Goal: Information Seeking & Learning: Learn about a topic

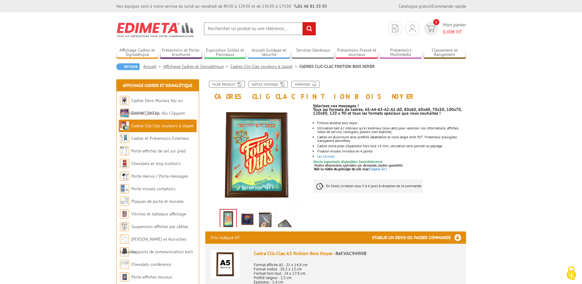
click at [253, 32] on input "text" at bounding box center [260, 28] width 112 height 13
click at [257, 25] on input "text" at bounding box center [260, 28] width 112 height 13
type input "porte A5 bois"
click at [303, 22] on input "rechercher" at bounding box center [309, 28] width 13 height 13
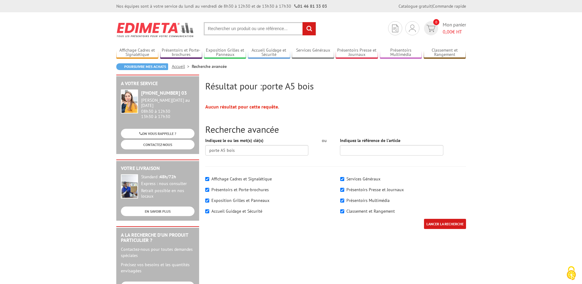
click at [254, 31] on input "text" at bounding box center [260, 28] width 112 height 13
type input "présentoir A5 bois"
click at [303, 22] on input "rechercher" at bounding box center [309, 28] width 13 height 13
click at [276, 28] on input "text" at bounding box center [260, 28] width 112 height 13
type input "présentoir A5"
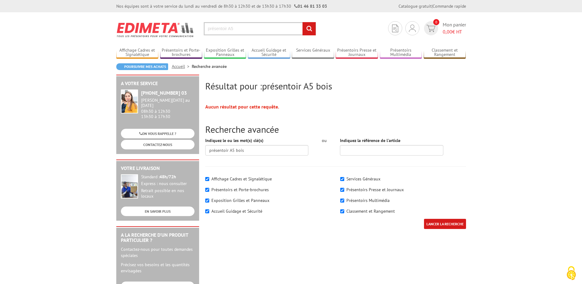
click at [303, 22] on input "rechercher" at bounding box center [309, 28] width 13 height 13
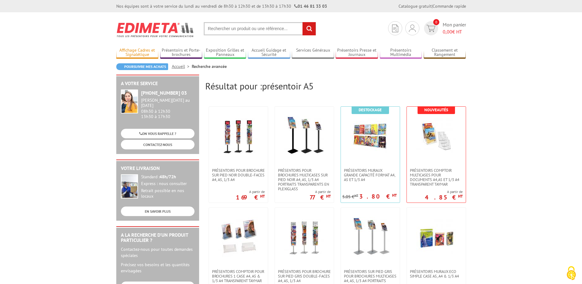
click at [141, 52] on link "Affichage Cadres et Signalétique" at bounding box center [137, 53] width 42 height 10
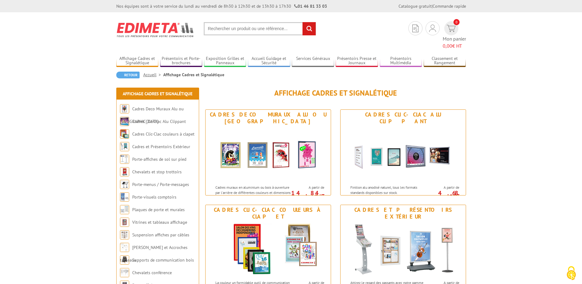
click at [238, 31] on input "text" at bounding box center [260, 28] width 112 height 13
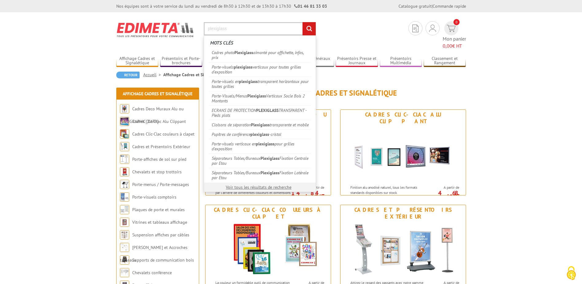
type input "plexiglass"
click at [303, 22] on input "rechercher" at bounding box center [309, 28] width 13 height 13
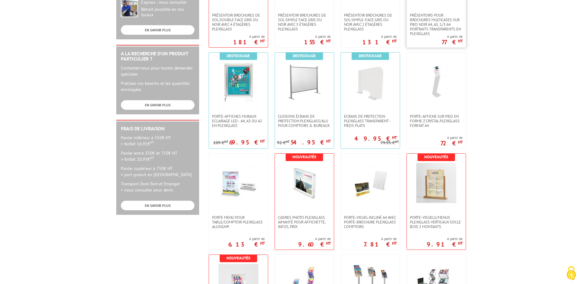
scroll to position [215, 0]
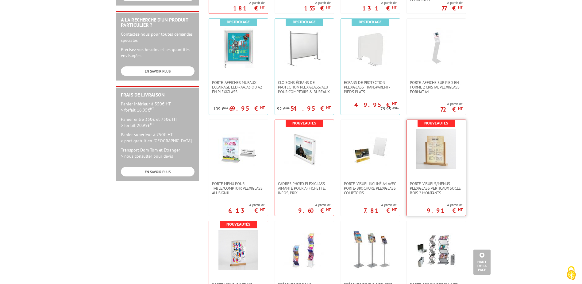
click at [430, 148] on img at bounding box center [436, 149] width 40 height 40
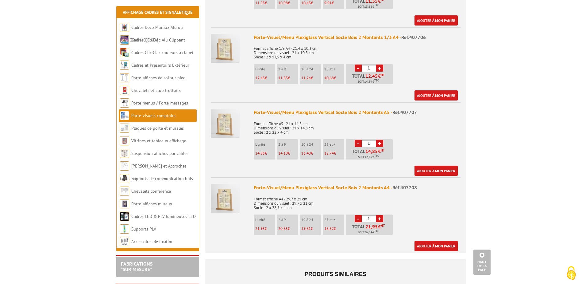
scroll to position [307, 0]
click at [520, 98] on body "Nos équipes sont à votre service du lundi au vendredi de 8h30 à 12h30 et de 13h…" at bounding box center [291, 190] width 582 height 994
click at [225, 33] on img at bounding box center [225, 47] width 29 height 29
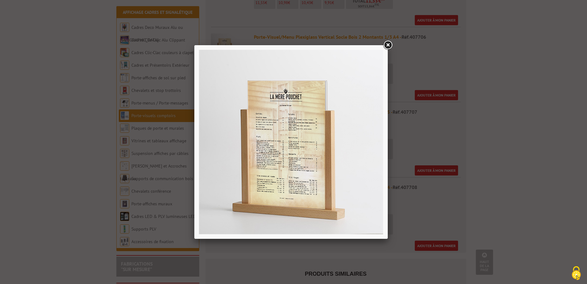
click at [390, 45] on link at bounding box center [387, 45] width 11 height 11
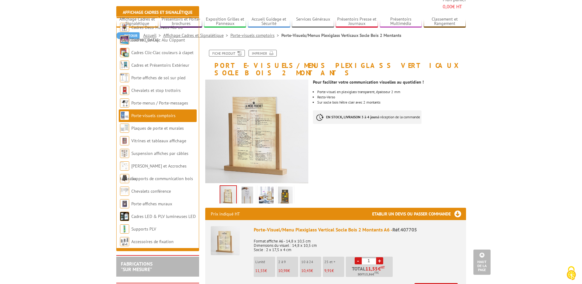
scroll to position [0, 0]
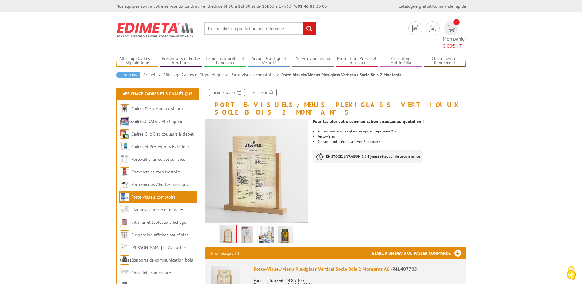
click at [238, 29] on input "text" at bounding box center [260, 28] width 112 height 13
type input "clic clac argenté"
click at [303, 22] on input "rechercher" at bounding box center [309, 28] width 13 height 13
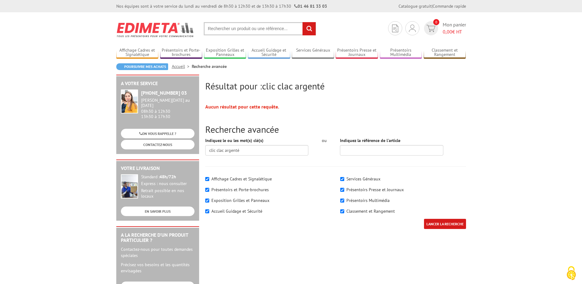
click at [224, 29] on input "text" at bounding box center [260, 28] width 112 height 13
type input "cadre clipsable"
click at [303, 22] on input "rechercher" at bounding box center [309, 28] width 13 height 13
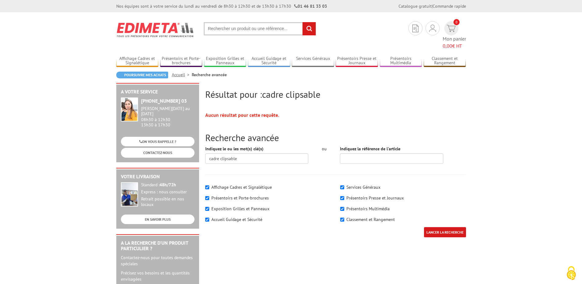
click at [277, 26] on input "text" at bounding box center [260, 28] width 112 height 13
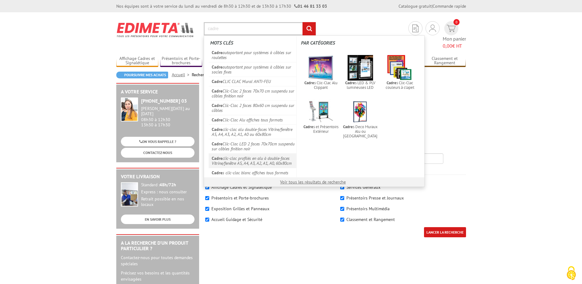
type input "cadre"
click at [279, 161] on link "Cadre clic-clac profilés en alu à double-faces Vitrine/fenêtre A5, A4, A3, A2, …" at bounding box center [253, 160] width 88 height 14
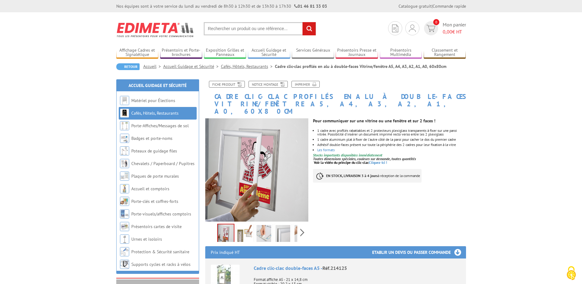
scroll to position [31, 0]
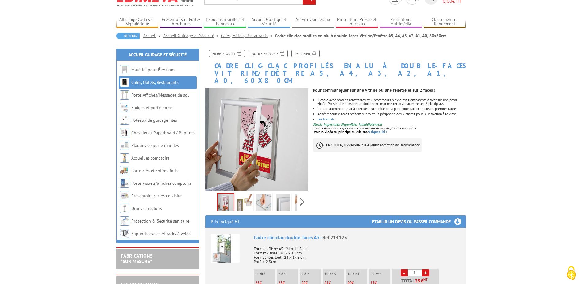
click at [242, 194] on img at bounding box center [245, 203] width 15 height 19
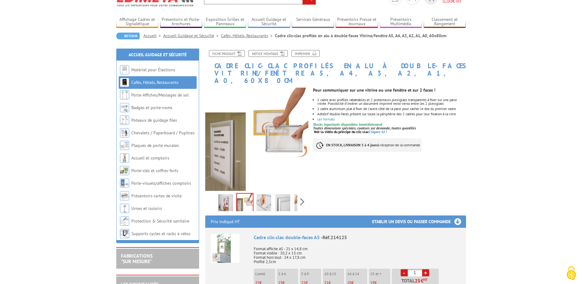
click at [265, 194] on img at bounding box center [264, 203] width 15 height 19
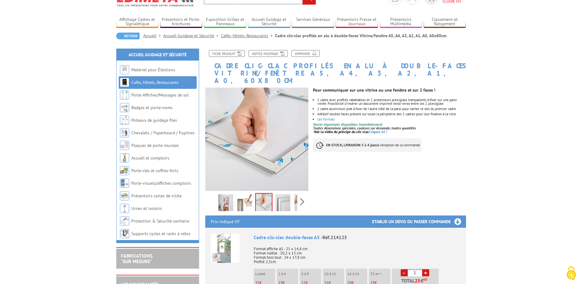
click at [289, 194] on img at bounding box center [283, 203] width 15 height 19
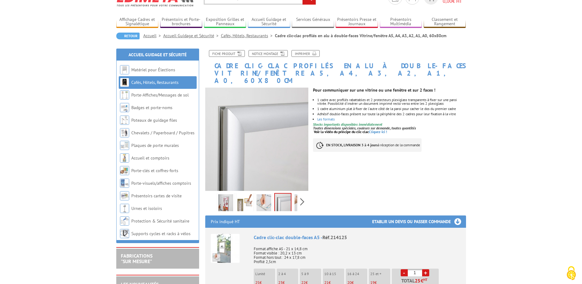
click at [297, 194] on img at bounding box center [302, 203] width 15 height 19
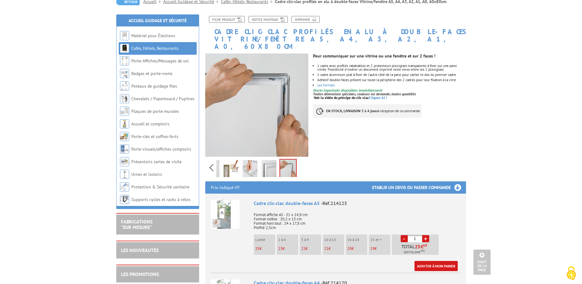
scroll to position [0, 0]
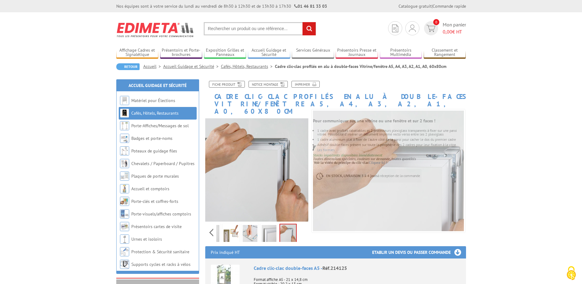
click at [248, 27] on input "text" at bounding box center [260, 28] width 112 height 13
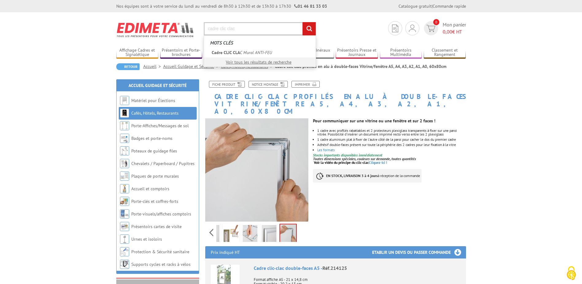
type input "cadre clic clac"
click at [303, 22] on input "rechercher" at bounding box center [309, 28] width 13 height 13
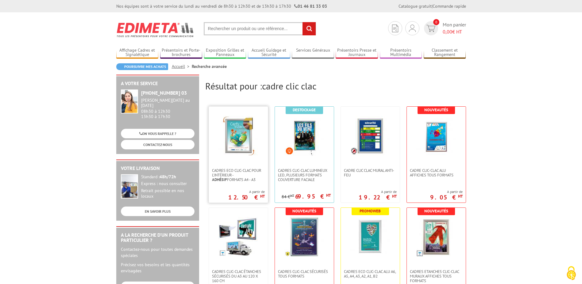
click at [240, 144] on img at bounding box center [239, 136] width 40 height 40
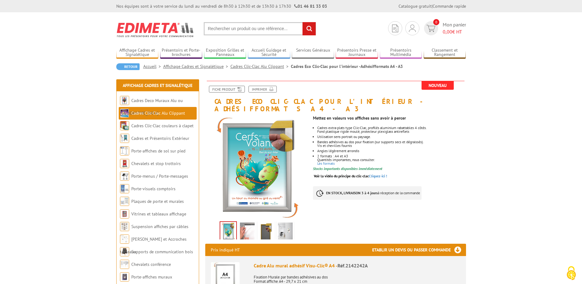
click at [248, 223] on img at bounding box center [247, 231] width 15 height 19
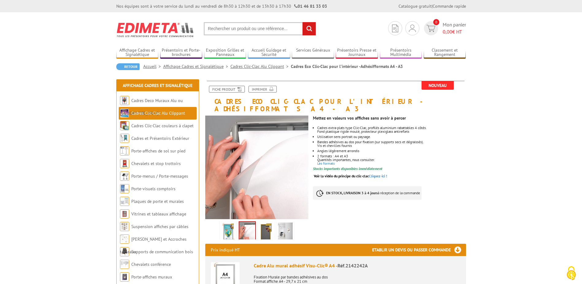
click at [261, 225] on img at bounding box center [266, 231] width 15 height 19
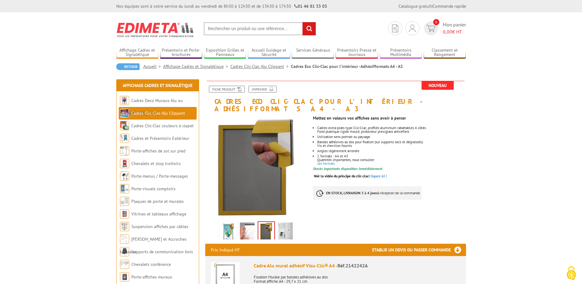
click at [285, 227] on img at bounding box center [285, 231] width 15 height 19
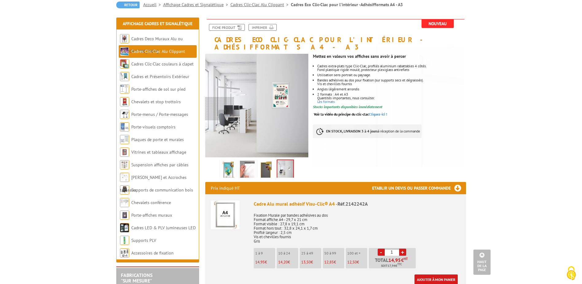
scroll to position [61, 0]
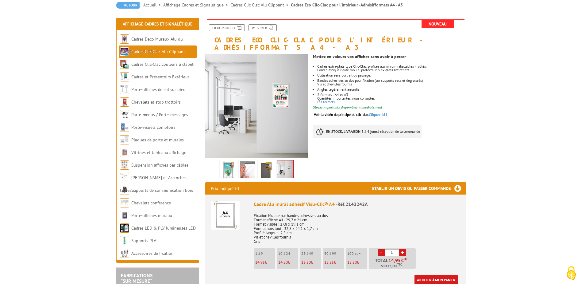
click at [229, 166] on img at bounding box center [228, 170] width 15 height 19
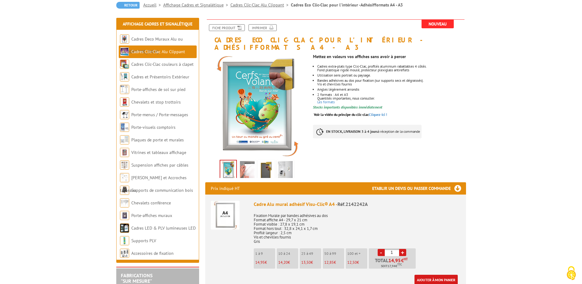
click at [246, 163] on img at bounding box center [247, 170] width 15 height 19
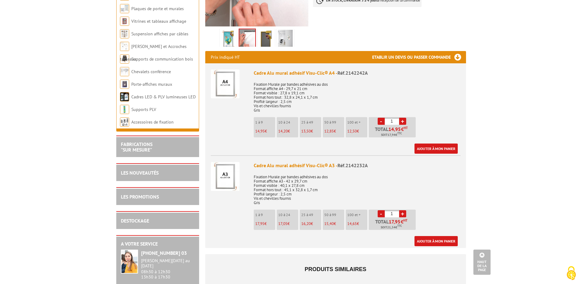
scroll to position [184, 0]
